Goal: Ask a question

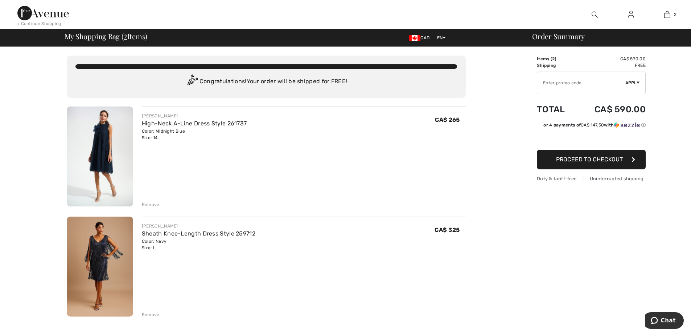
click at [151, 204] on div "Remove" at bounding box center [151, 204] width 18 height 7
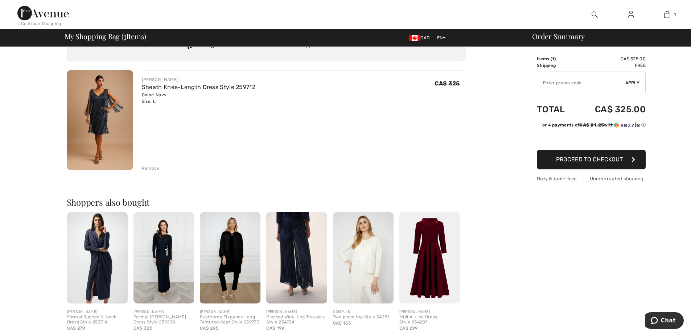
scroll to position [73, 0]
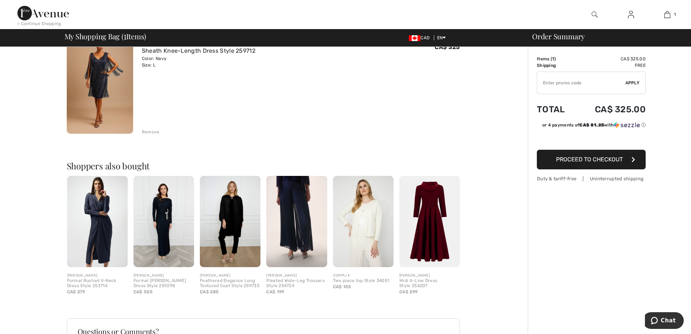
click at [430, 233] on img at bounding box center [430, 221] width 61 height 91
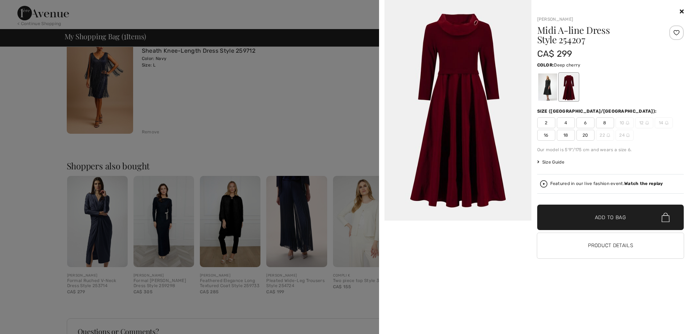
click at [228, 126] on div at bounding box center [345, 167] width 691 height 334
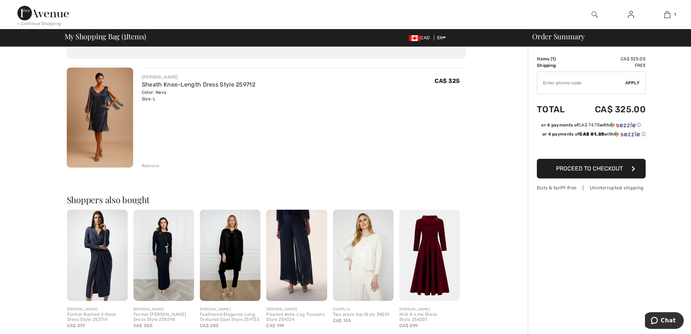
scroll to position [0, 0]
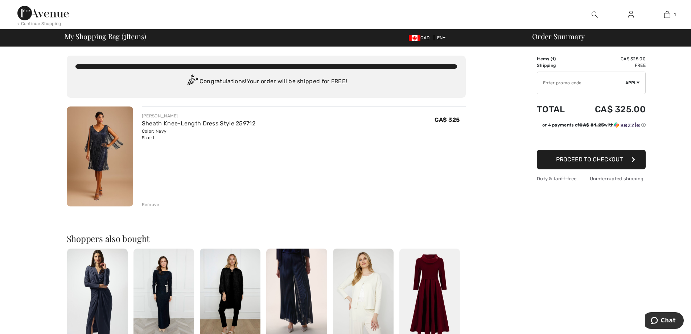
click at [605, 161] on span "Proceed to Checkout" at bounding box center [589, 159] width 67 height 7
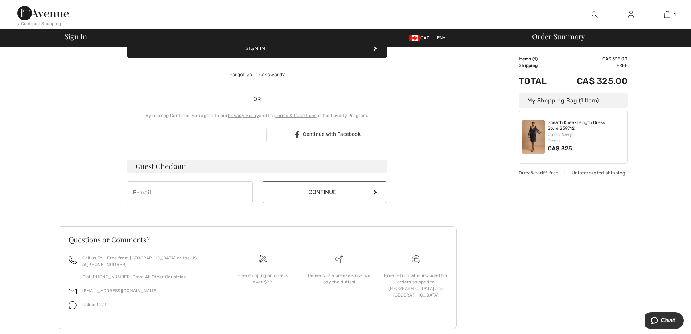
scroll to position [122, 0]
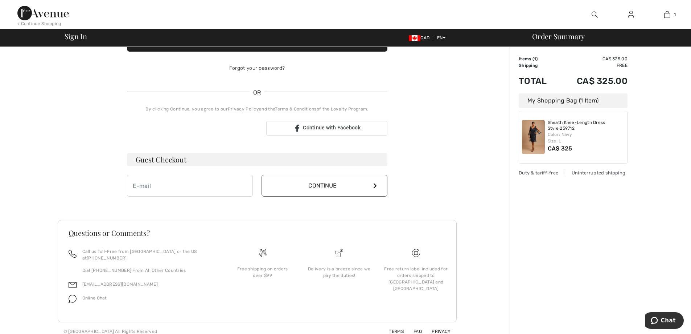
click at [95, 295] on span "Online Chat" at bounding box center [94, 297] width 25 height 5
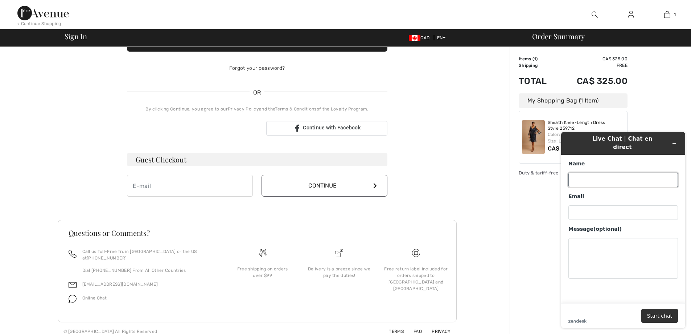
click at [616, 174] on input "Name" at bounding box center [624, 179] width 110 height 15
type input "Julia"
click at [602, 208] on input "Email" at bounding box center [624, 212] width 110 height 15
type input "ops@tnls.co"
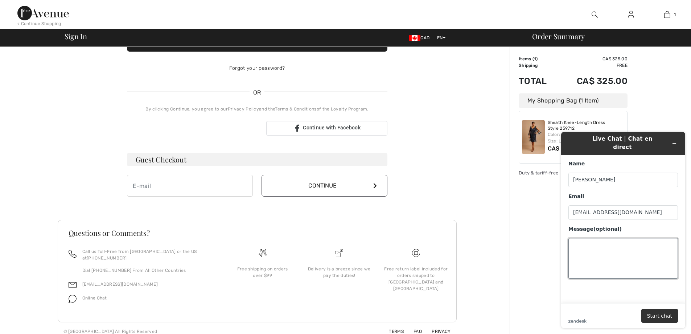
click at [622, 242] on textarea "Message (optional)" at bounding box center [624, 258] width 110 height 41
type textarea "If I order this dress today when can i expect to receive it in Mississauga ON"
click at [667, 314] on button "Start chat" at bounding box center [660, 316] width 37 height 14
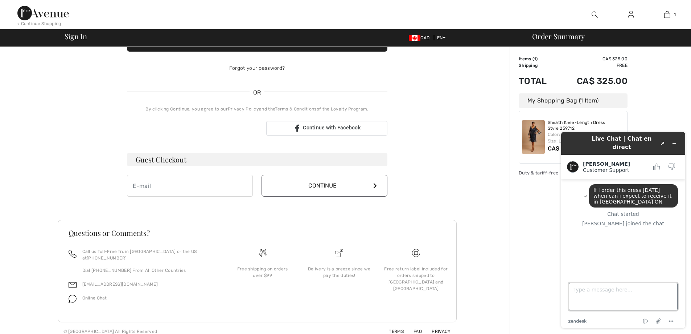
click at [580, 306] on textarea "Type a message here..." at bounding box center [623, 296] width 109 height 28
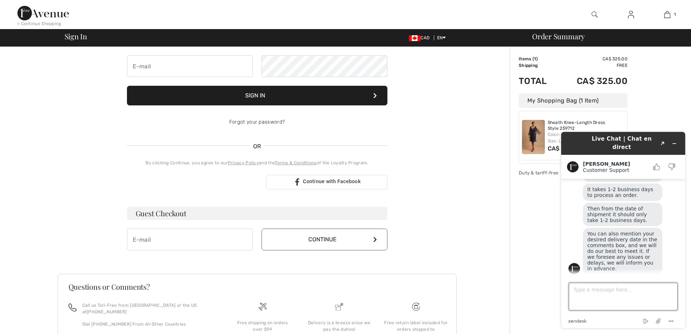
scroll to position [86, 0]
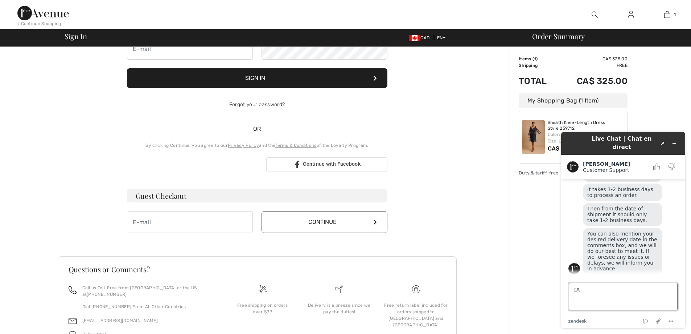
type textarea "c"
type textarea "OK THANKS"
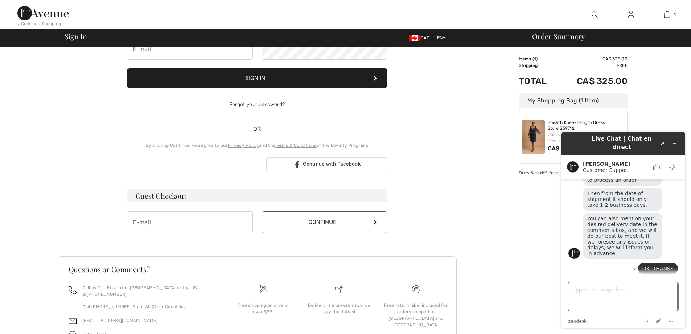
click at [658, 68] on div "Order Summary Details Items ( 1 ) CA$ 325.00 Promo code CA$ 0.00 Shipping Free …" at bounding box center [600, 169] width 181 height 416
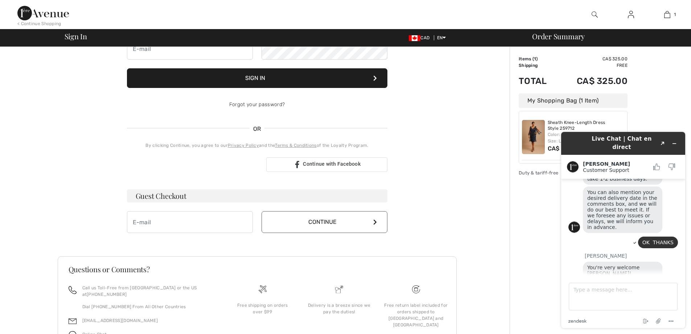
scroll to position [135, 0]
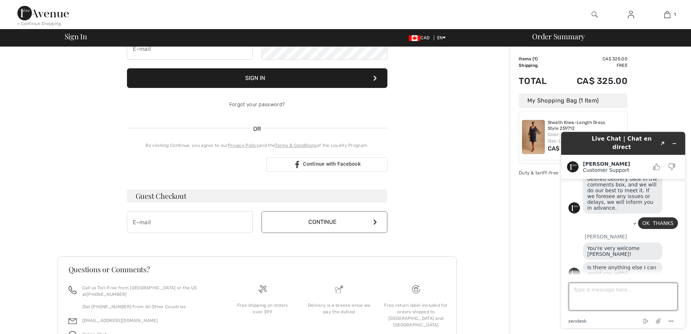
click at [634, 292] on textarea "Type a message here..." at bounding box center [623, 296] width 109 height 28
type textarea "t"
type textarea "Thanks that all i needed to find out"
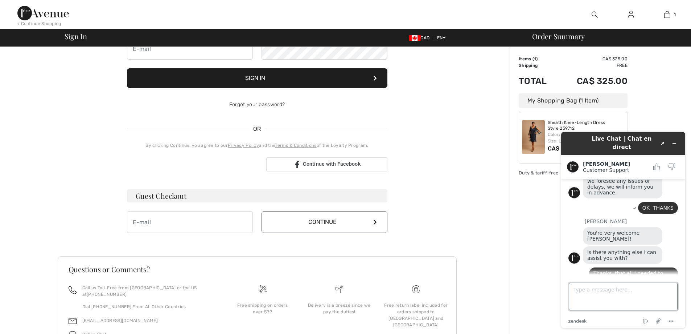
scroll to position [150, 0]
type textarea "have a nice day"
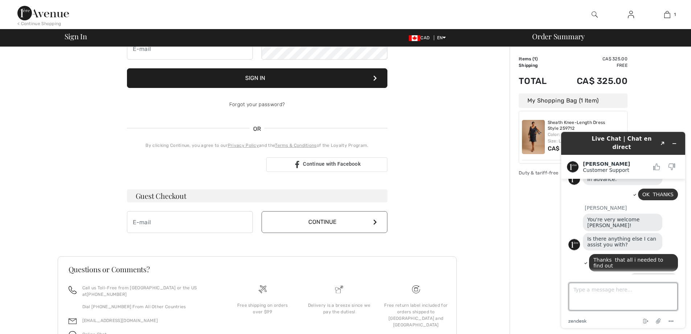
scroll to position [164, 0]
